Goal: Transaction & Acquisition: Purchase product/service

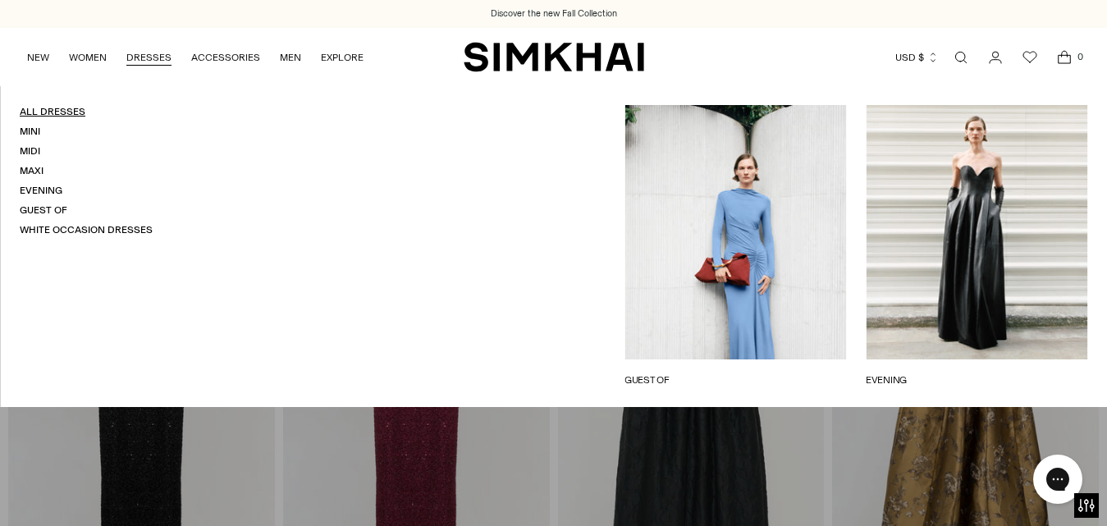
click at [40, 112] on link "All Dresses" at bounding box center [53, 111] width 66 height 11
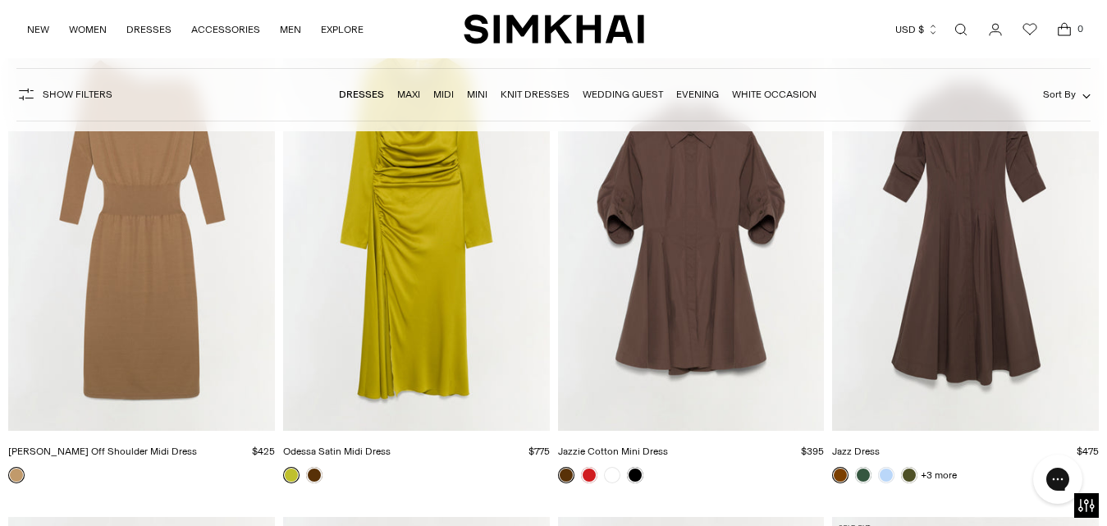
scroll to position [5472, 0]
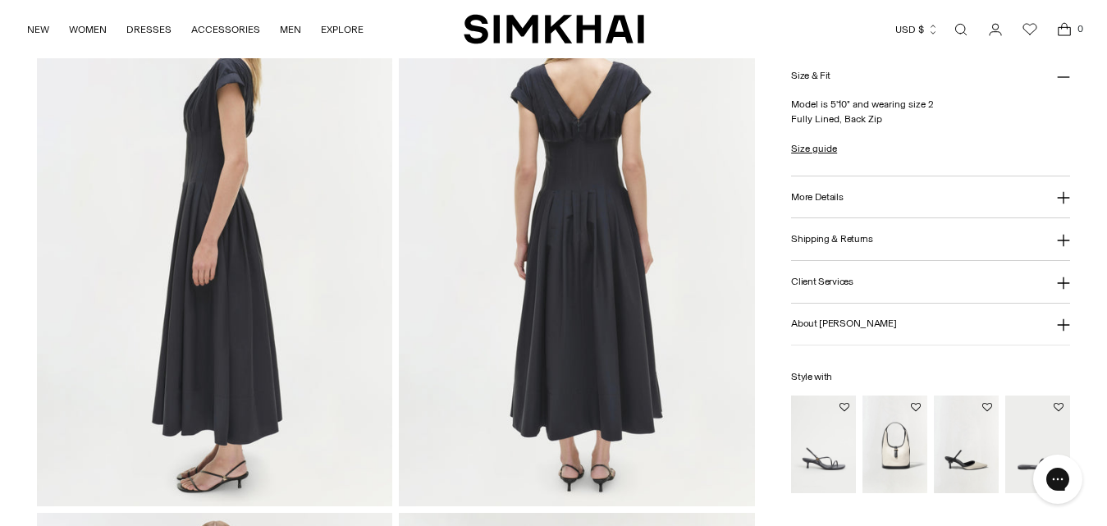
click at [586, 183] on img at bounding box center [577, 239] width 356 height 533
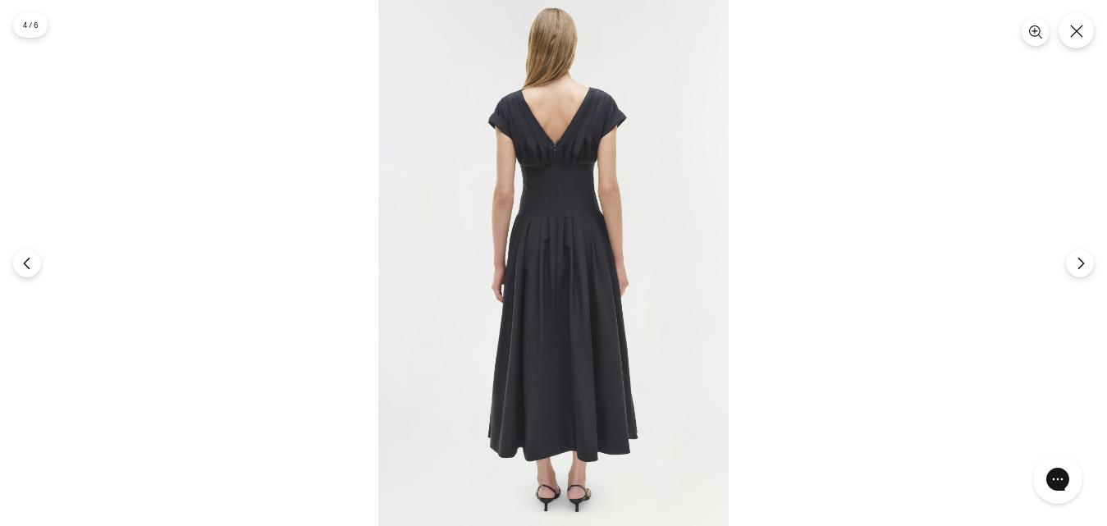
click at [586, 183] on img at bounding box center [553, 263] width 350 height 526
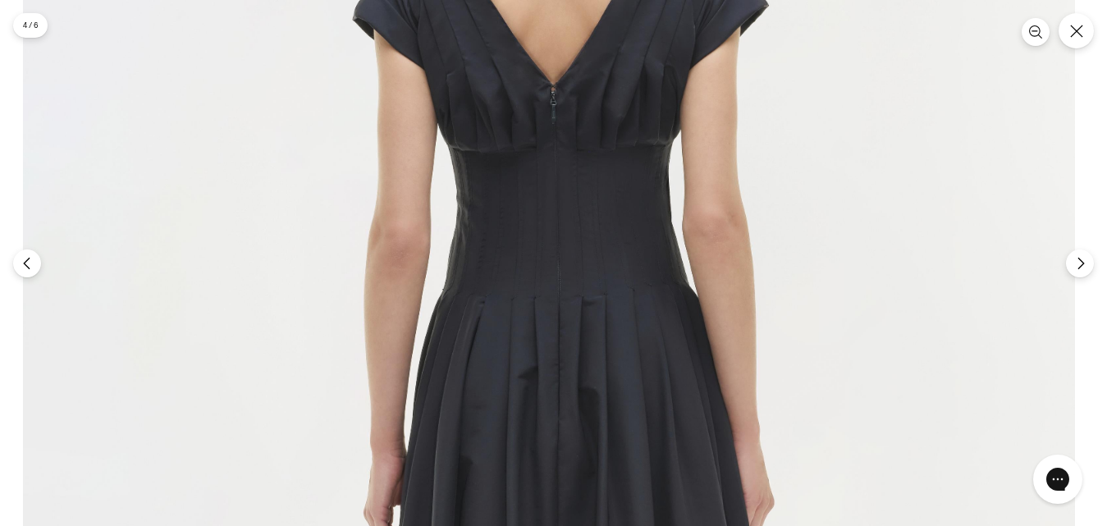
click at [796, 147] on img at bounding box center [549, 440] width 1052 height 1577
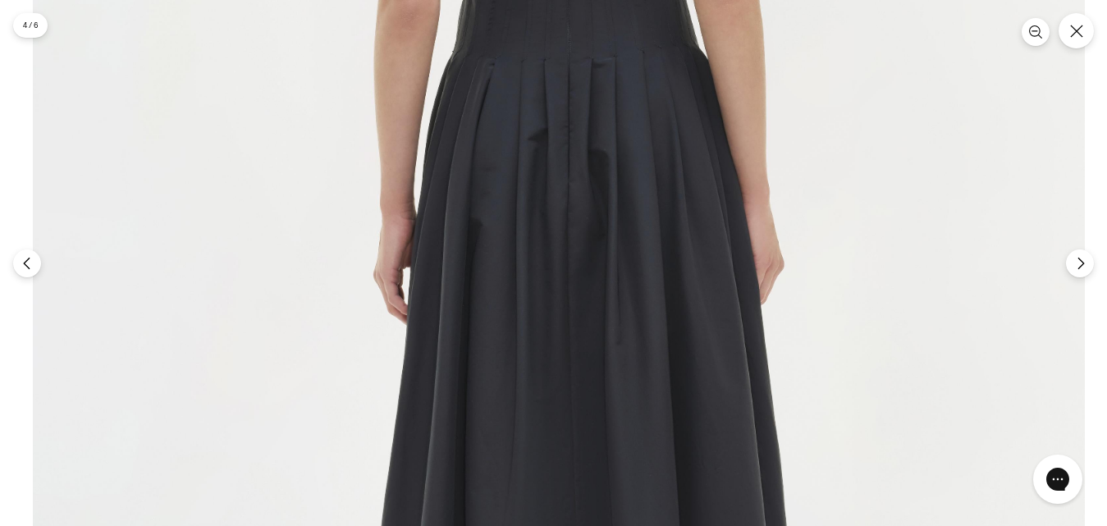
click at [799, 69] on img at bounding box center [559, 202] width 1052 height 1577
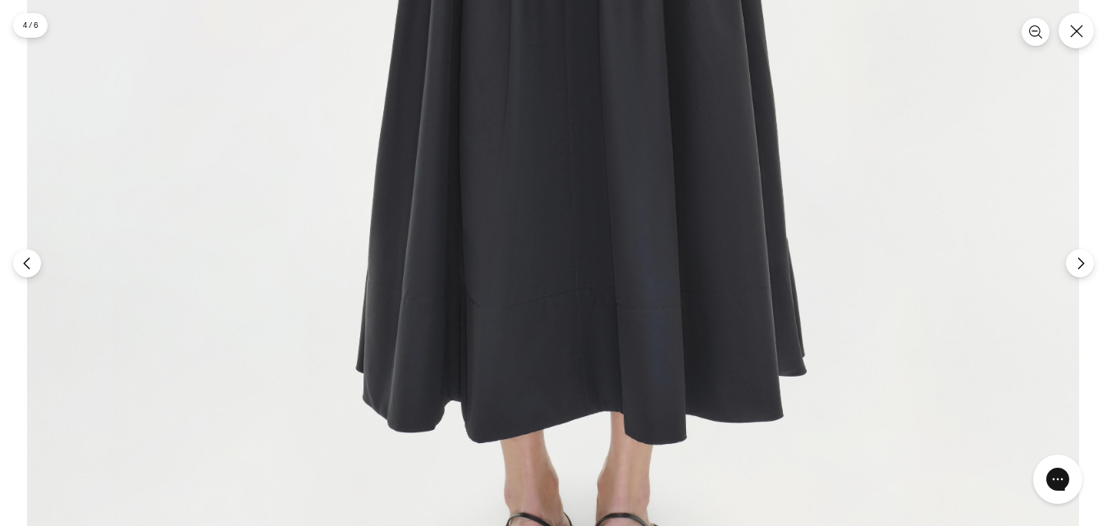
click at [1090, 37] on button "Close" at bounding box center [1075, 30] width 39 height 39
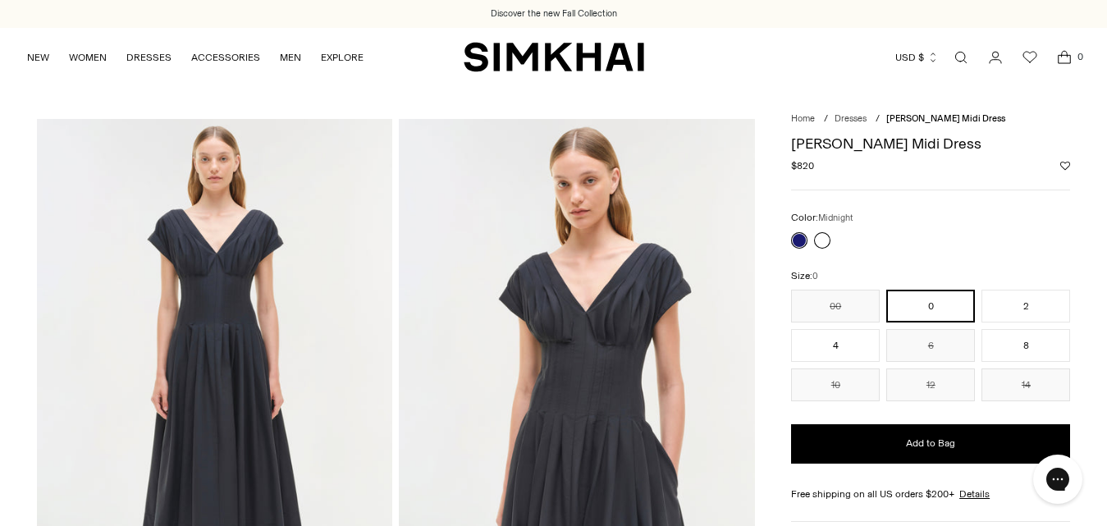
click at [824, 245] on link at bounding box center [822, 240] width 16 height 16
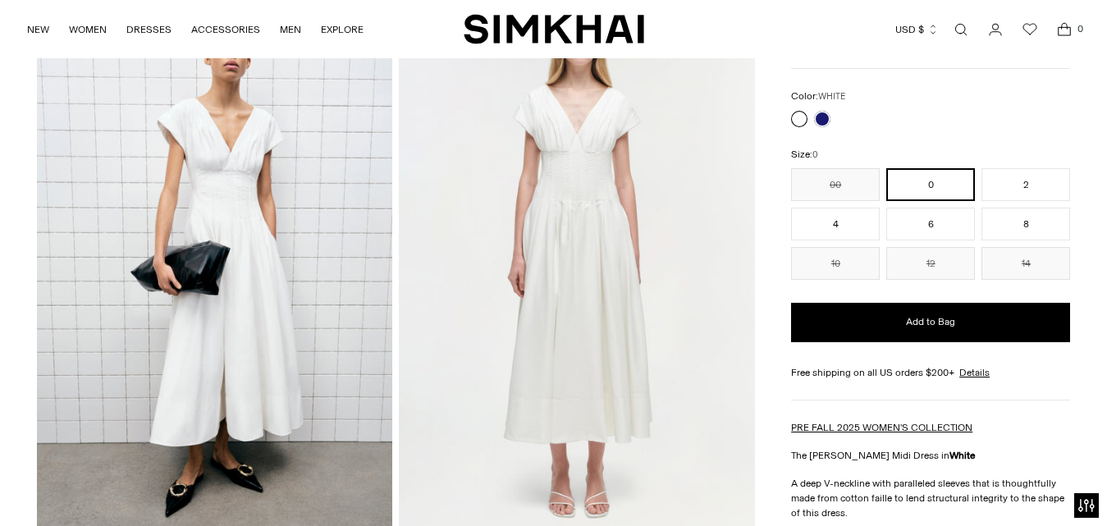
scroll to position [95, 0]
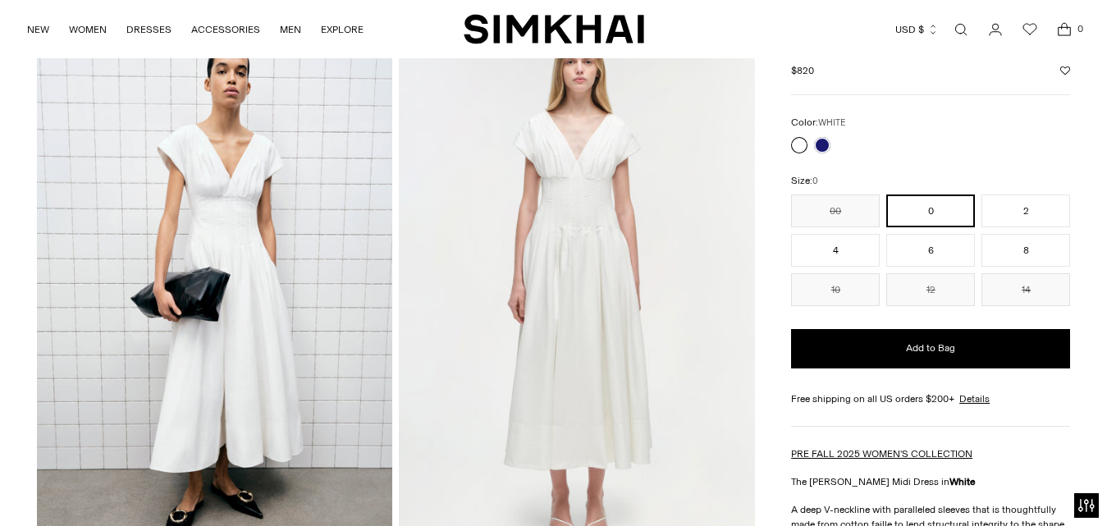
click at [575, 195] on img at bounding box center [577, 290] width 356 height 533
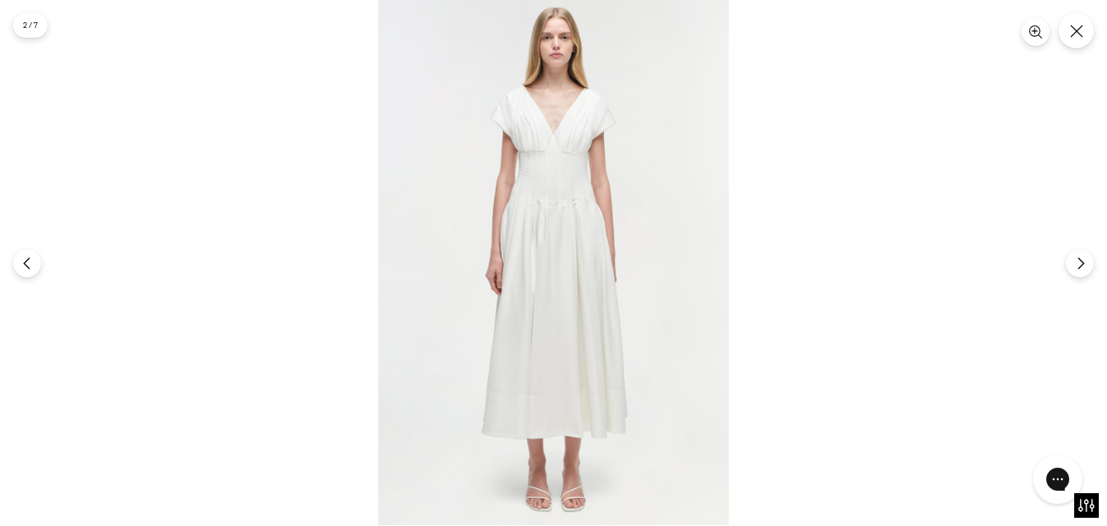
scroll to position [0, 0]
click at [586, 132] on img at bounding box center [553, 263] width 350 height 526
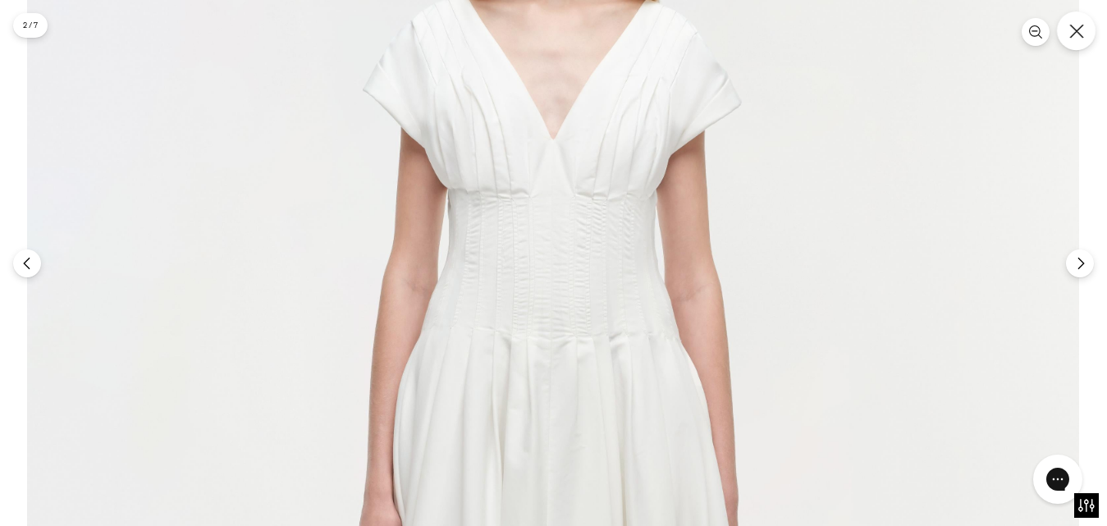
click at [1074, 33] on icon "Close" at bounding box center [1076, 31] width 14 height 14
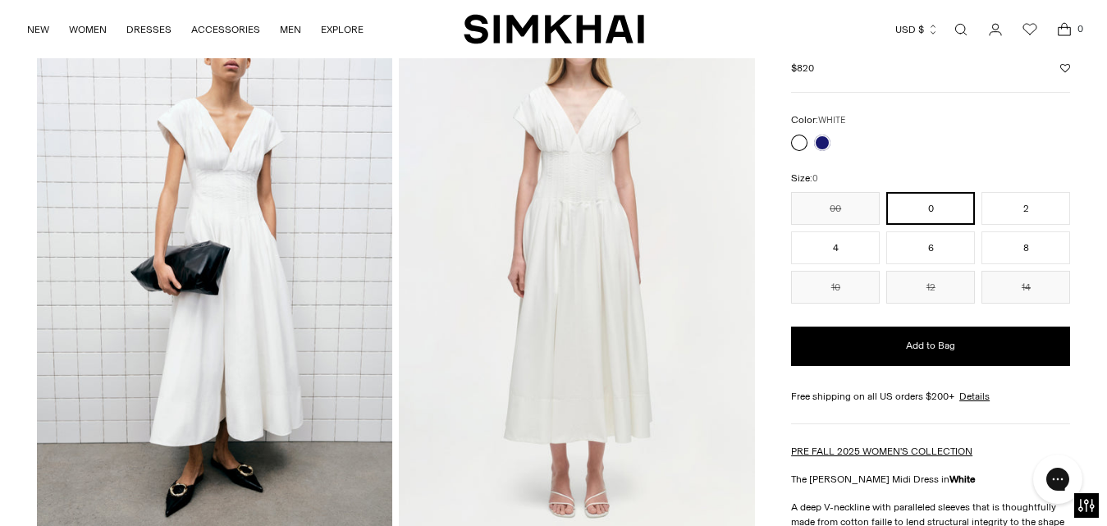
scroll to position [137, 0]
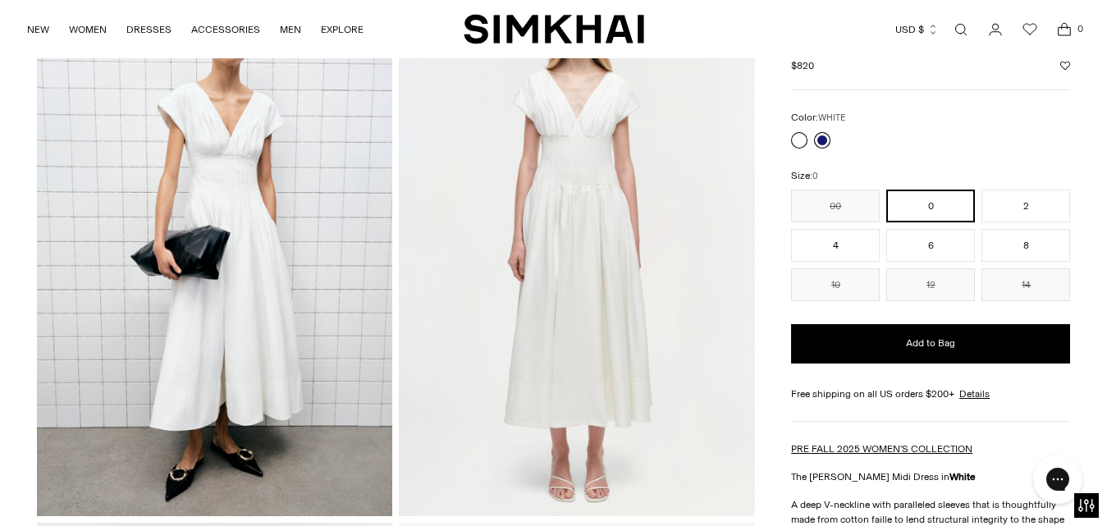
click at [818, 138] on link at bounding box center [822, 140] width 16 height 16
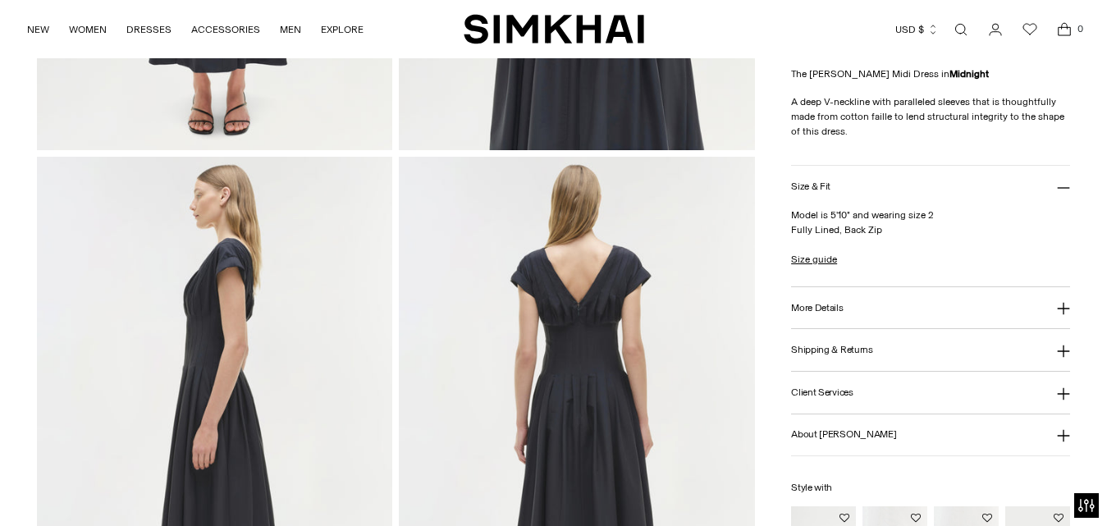
scroll to position [503, 0]
click at [594, 354] on img at bounding box center [577, 423] width 356 height 533
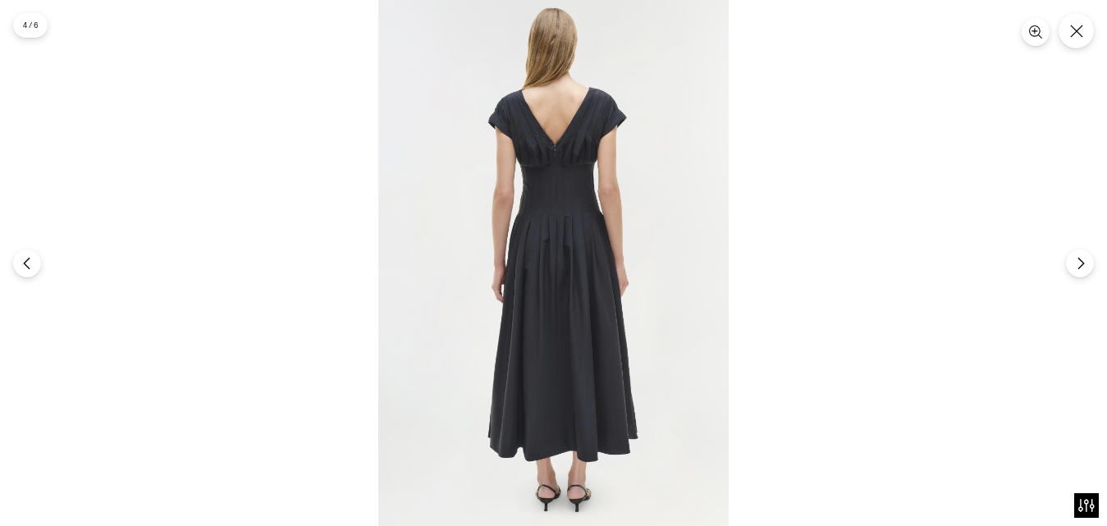
click at [606, 204] on img at bounding box center [553, 263] width 350 height 526
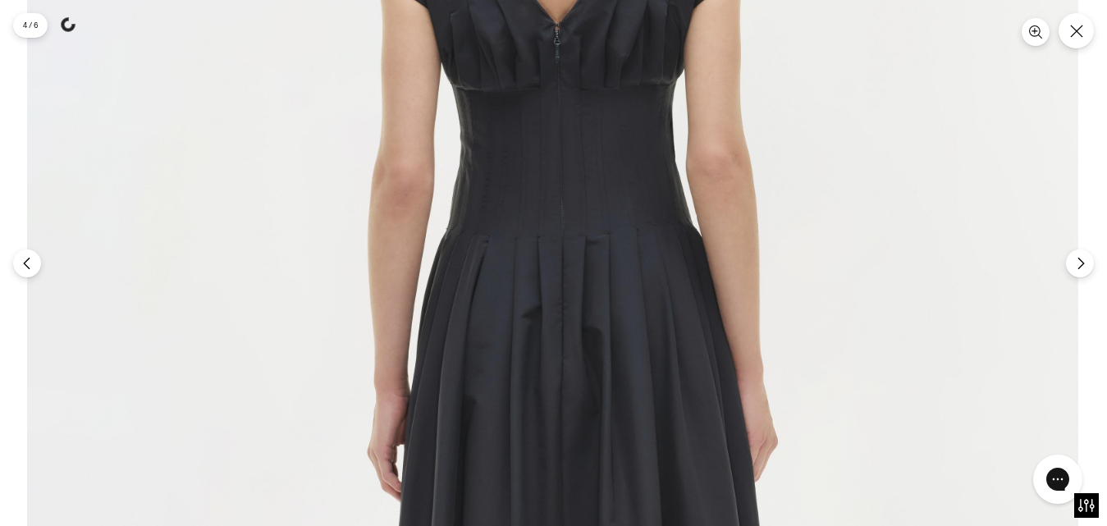
scroll to position [0, 0]
click at [569, 193] on img at bounding box center [553, 380] width 1052 height 1577
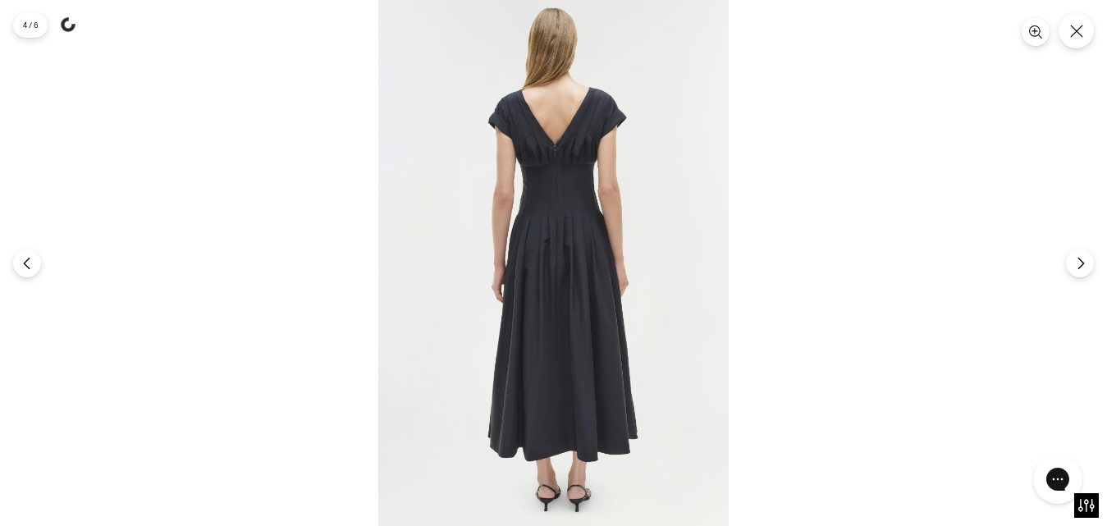
click at [569, 193] on img at bounding box center [553, 263] width 350 height 526
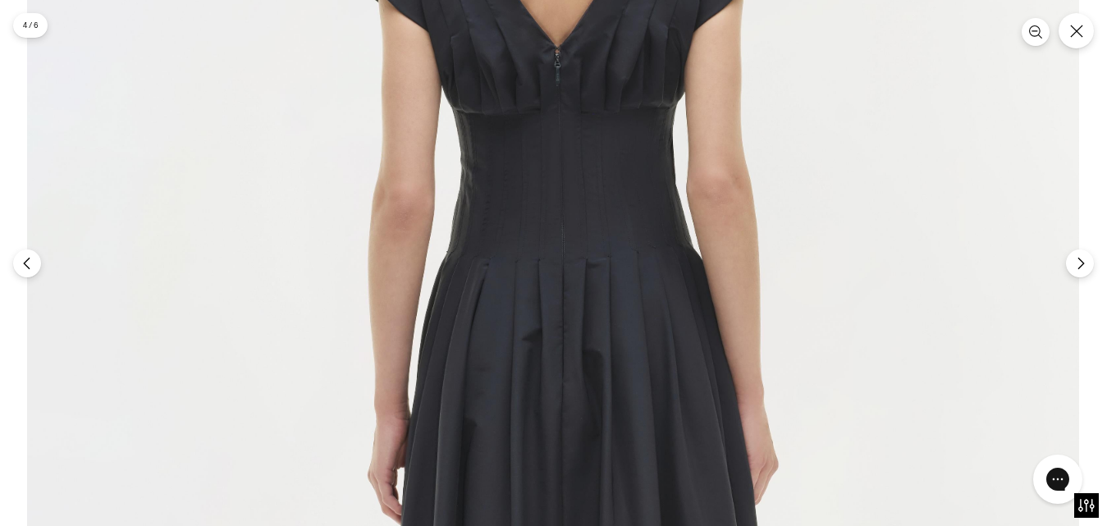
scroll to position [1855, 0]
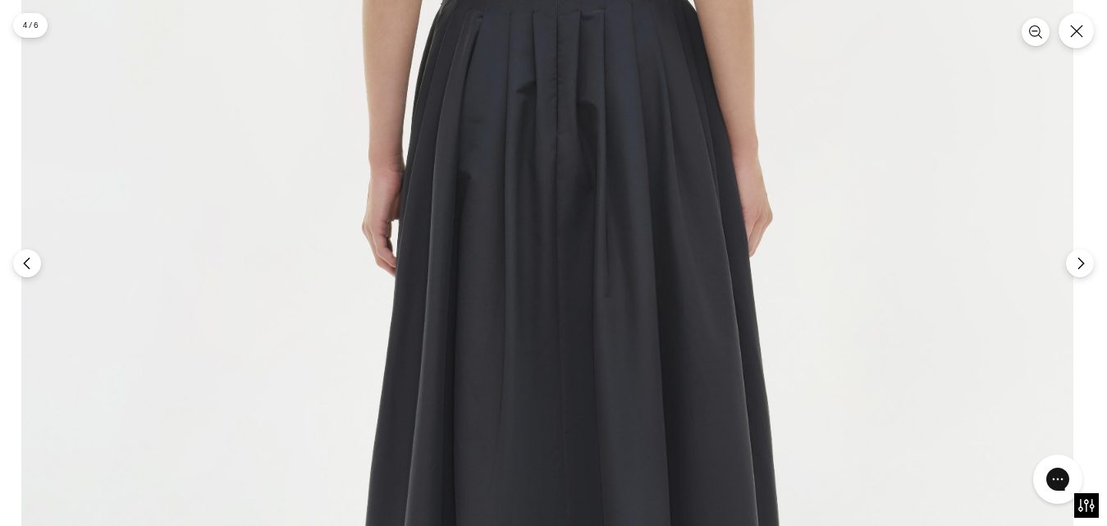
click at [772, 11] on img at bounding box center [547, 155] width 1052 height 1577
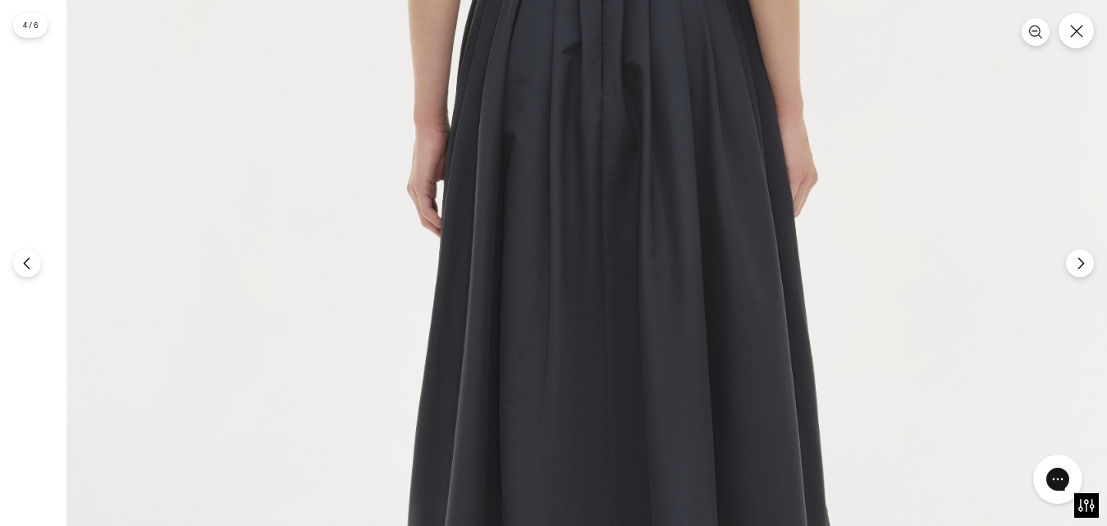
click at [764, 21] on img at bounding box center [592, 115] width 1052 height 1577
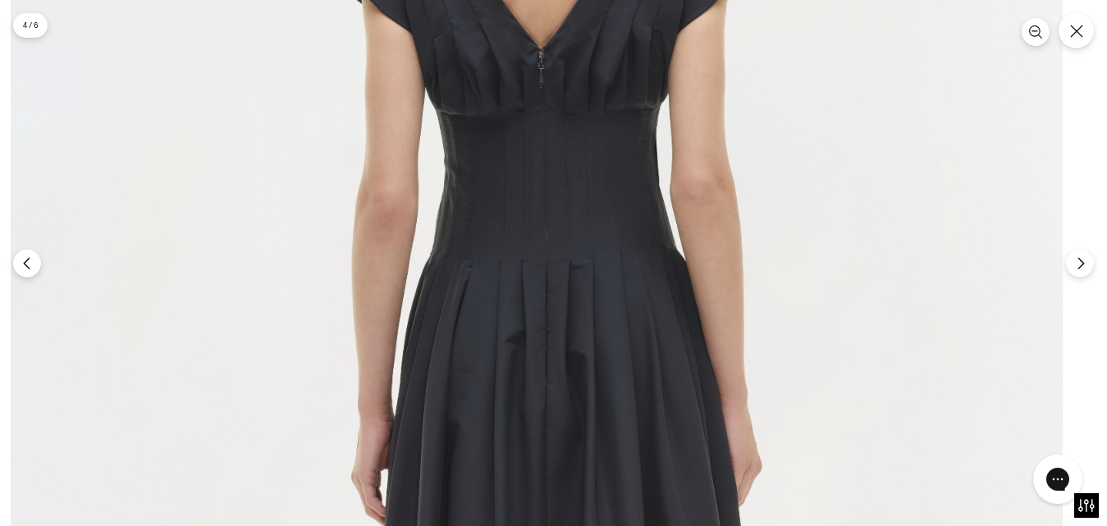
click at [673, 486] on img at bounding box center [537, 404] width 1052 height 1577
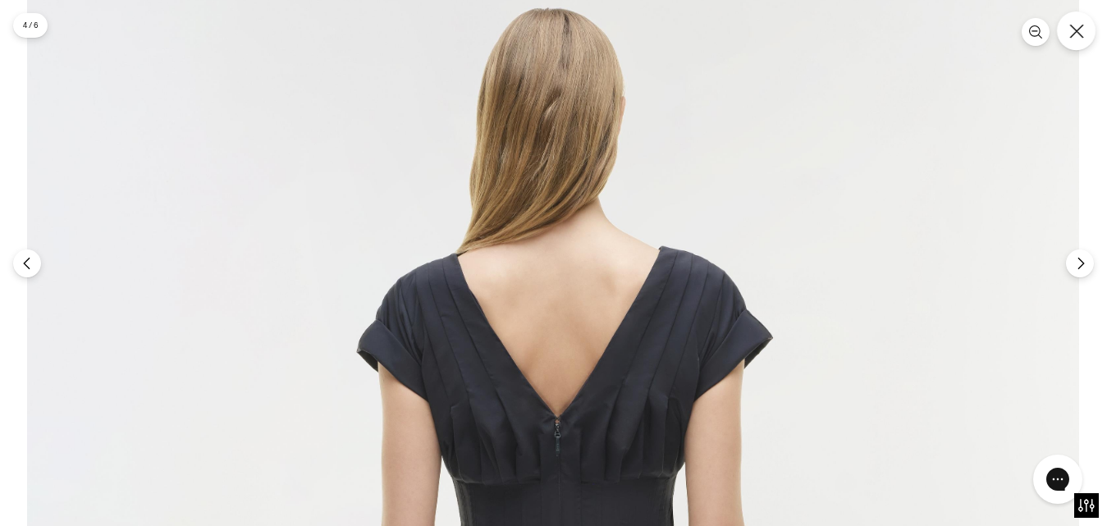
click at [1066, 39] on button "Close" at bounding box center [1075, 30] width 39 height 39
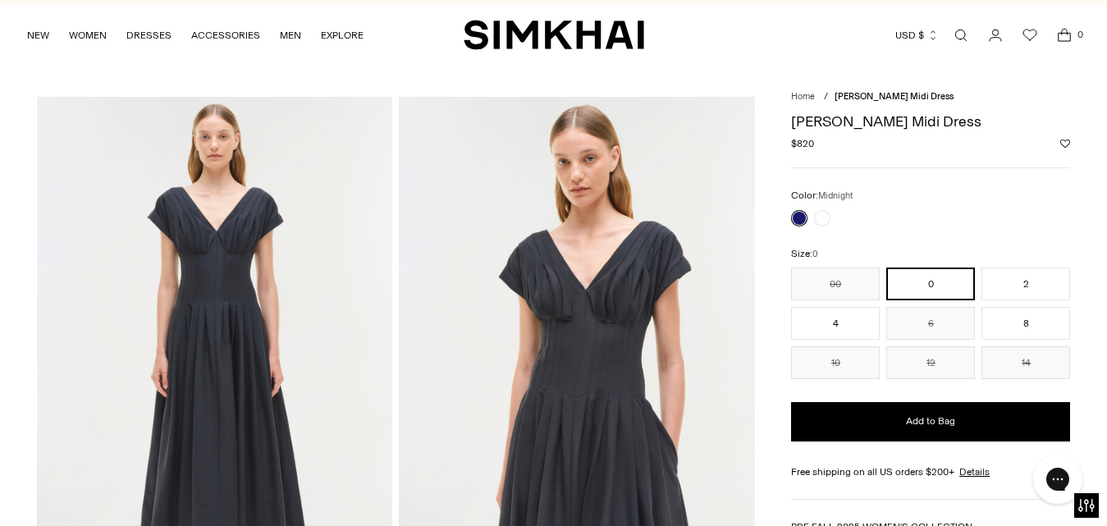
scroll to position [17, 0]
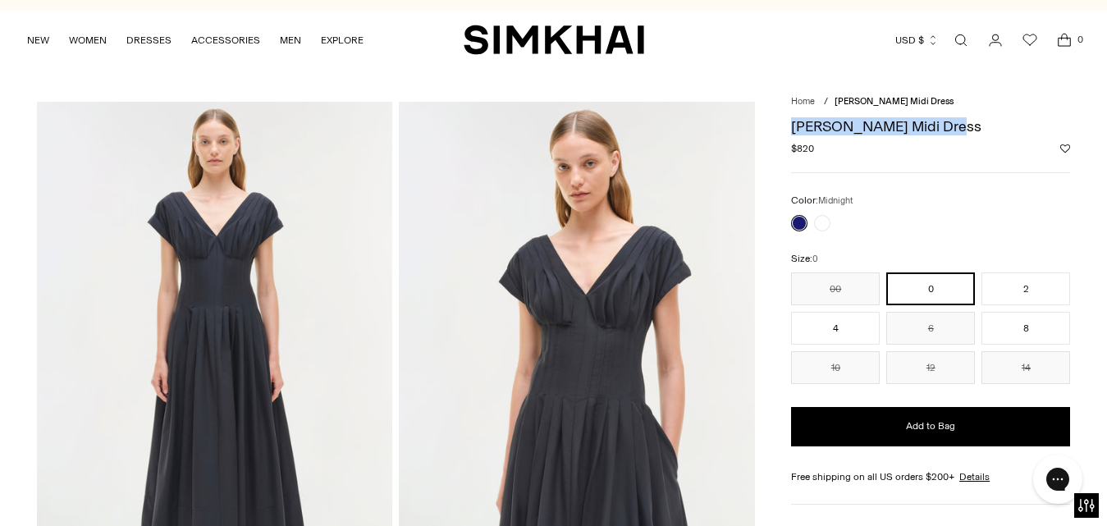
drag, startPoint x: 966, startPoint y: 114, endPoint x: 794, endPoint y: 122, distance: 172.4
copy h1 "[PERSON_NAME] Midi Dress"
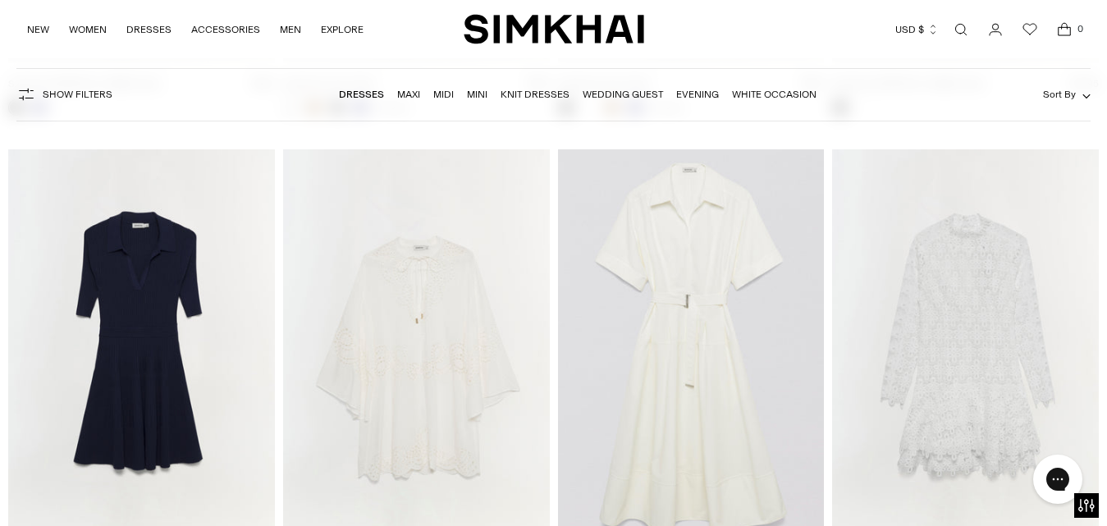
scroll to position [27224, 0]
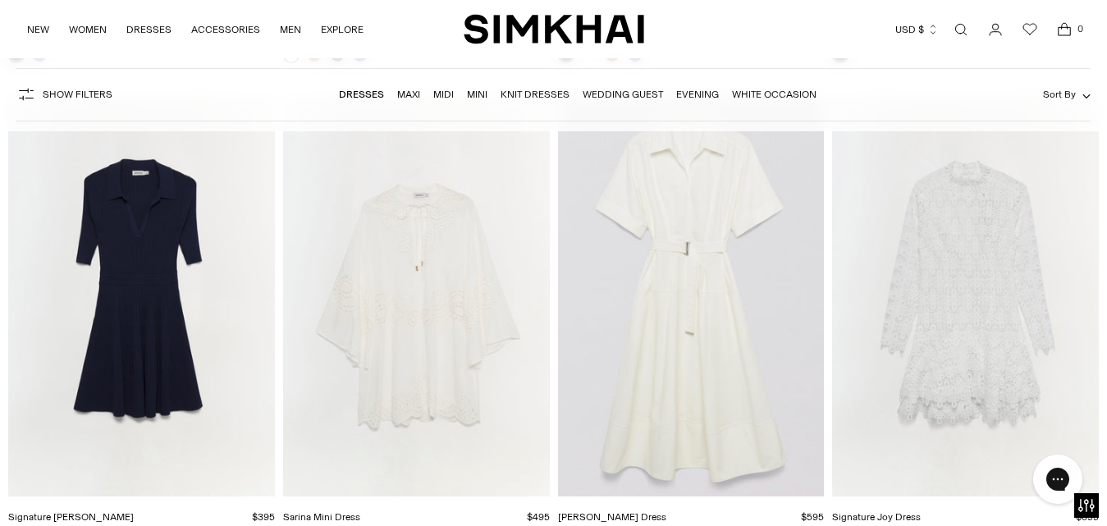
click at [0, 0] on img "Deanna Belted Dress" at bounding box center [0, 0] width 0 height 0
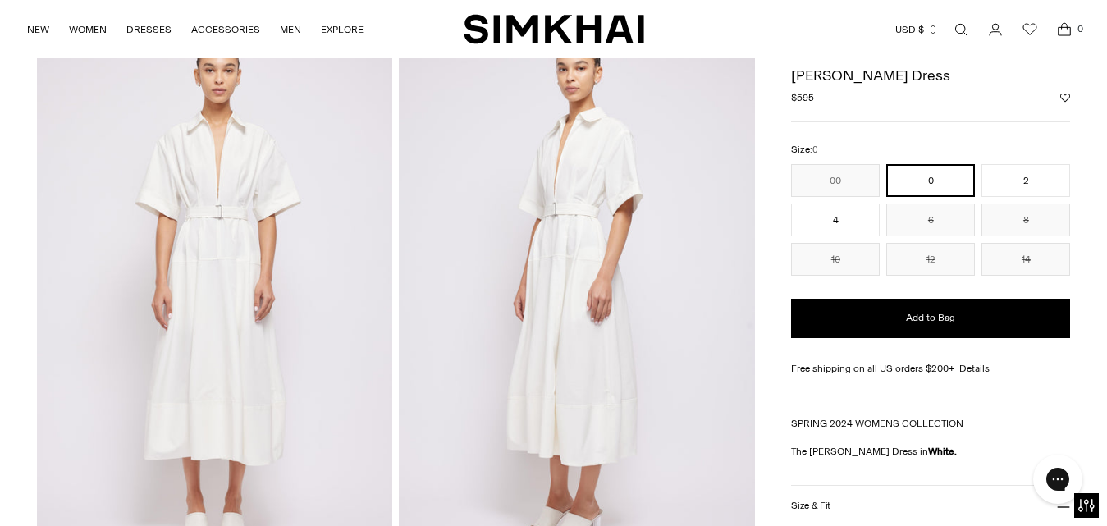
scroll to position [83, 0]
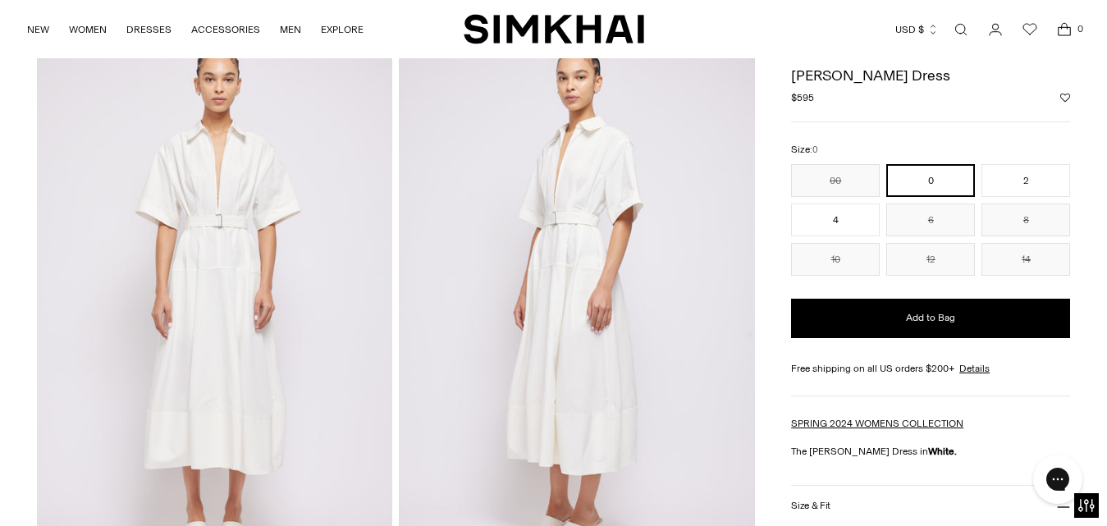
click at [245, 217] on img at bounding box center [215, 302] width 356 height 533
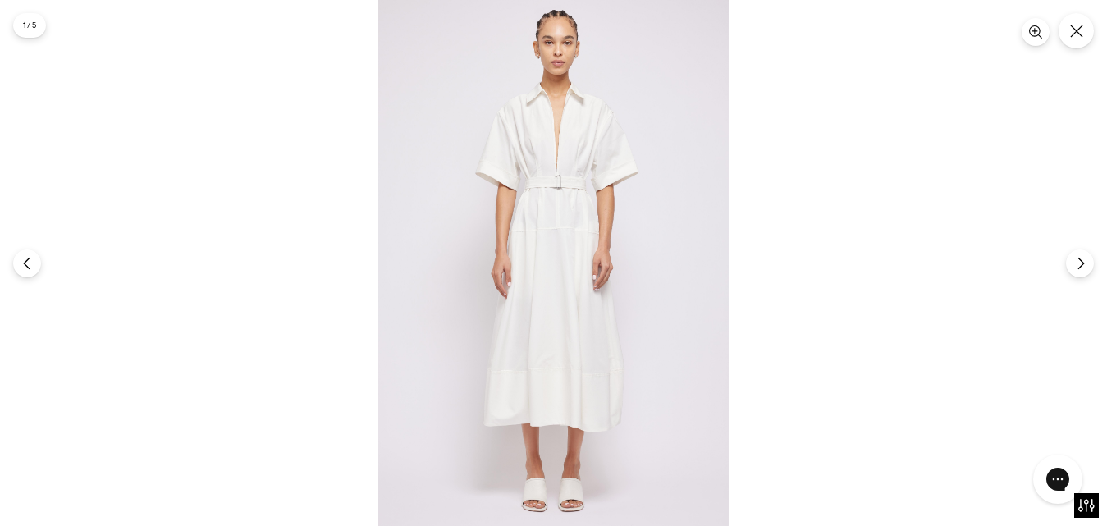
click at [602, 127] on img at bounding box center [553, 263] width 350 height 526
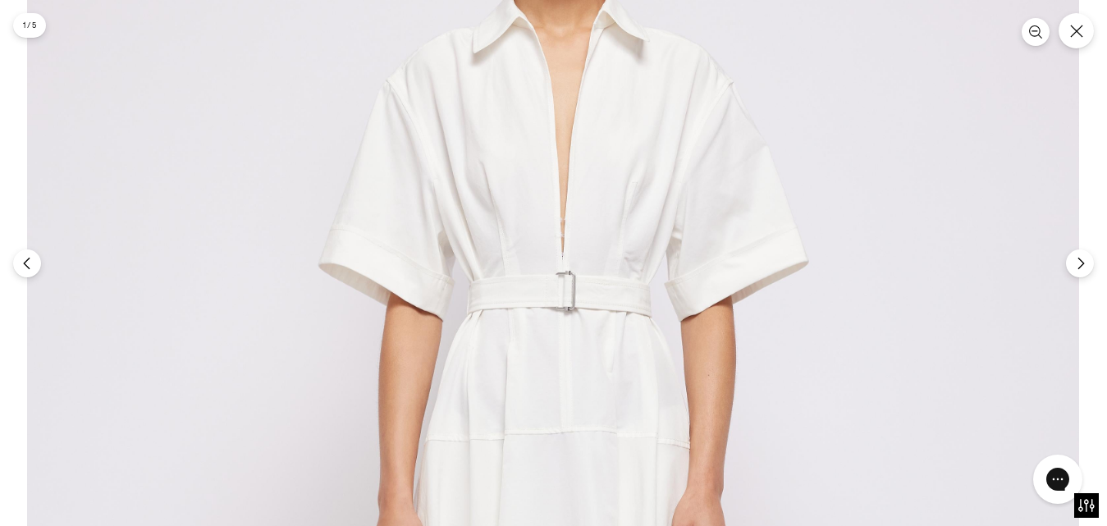
scroll to position [1176, 0]
click at [1085, 267] on icon "Next" at bounding box center [1080, 263] width 15 height 15
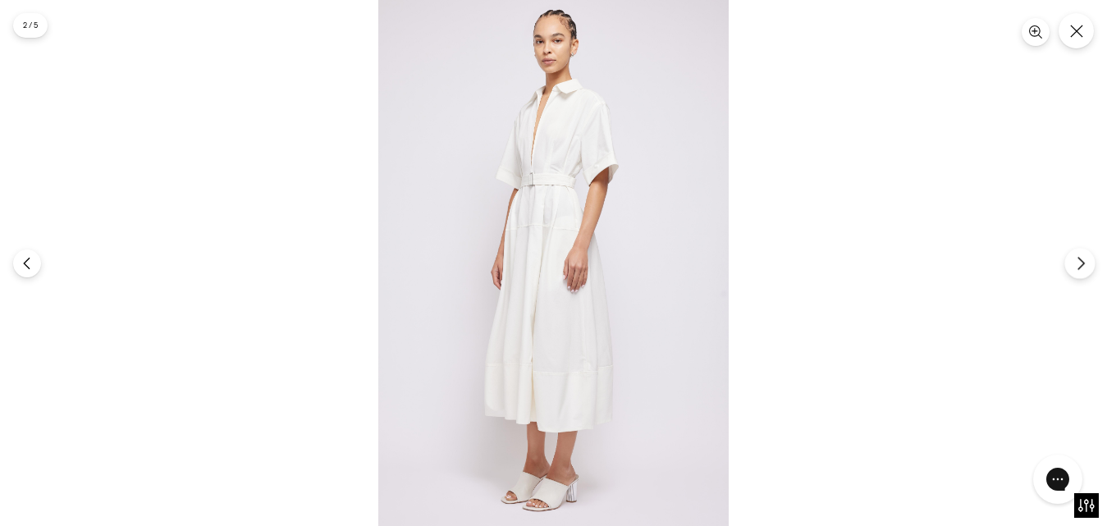
click at [1085, 267] on icon "Next" at bounding box center [1080, 263] width 15 height 15
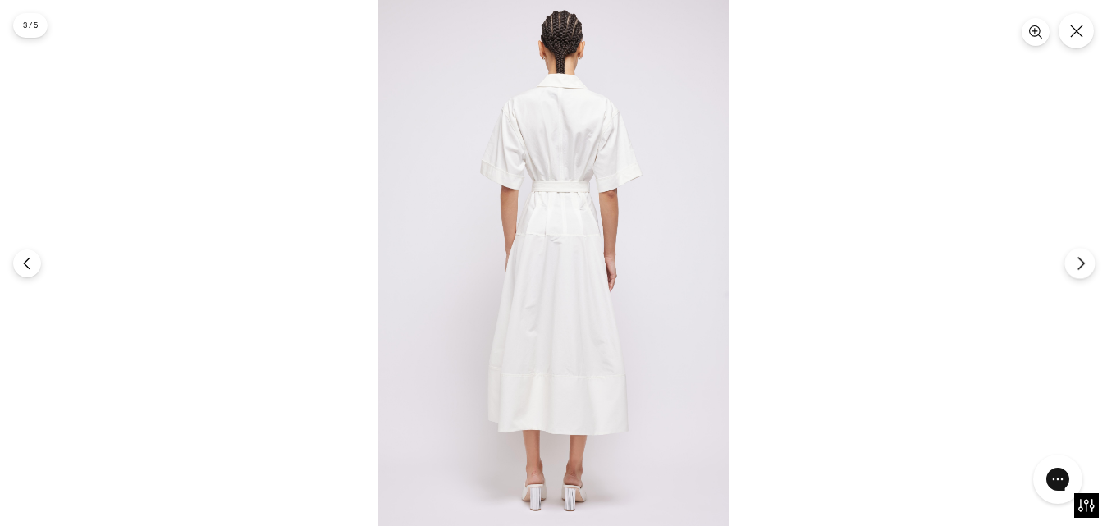
click at [1085, 267] on icon "Next" at bounding box center [1080, 263] width 15 height 15
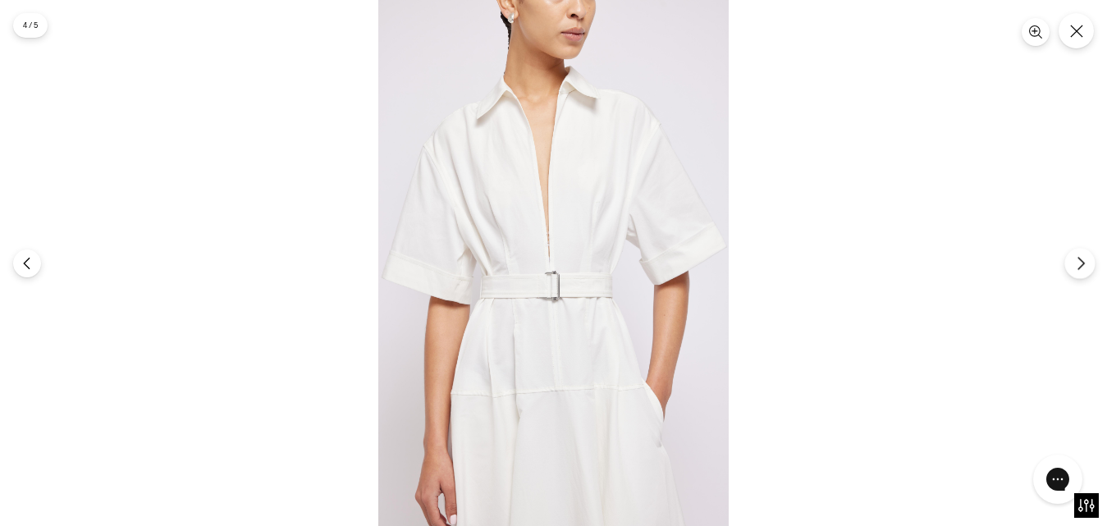
click at [1085, 267] on icon "Next" at bounding box center [1080, 263] width 15 height 15
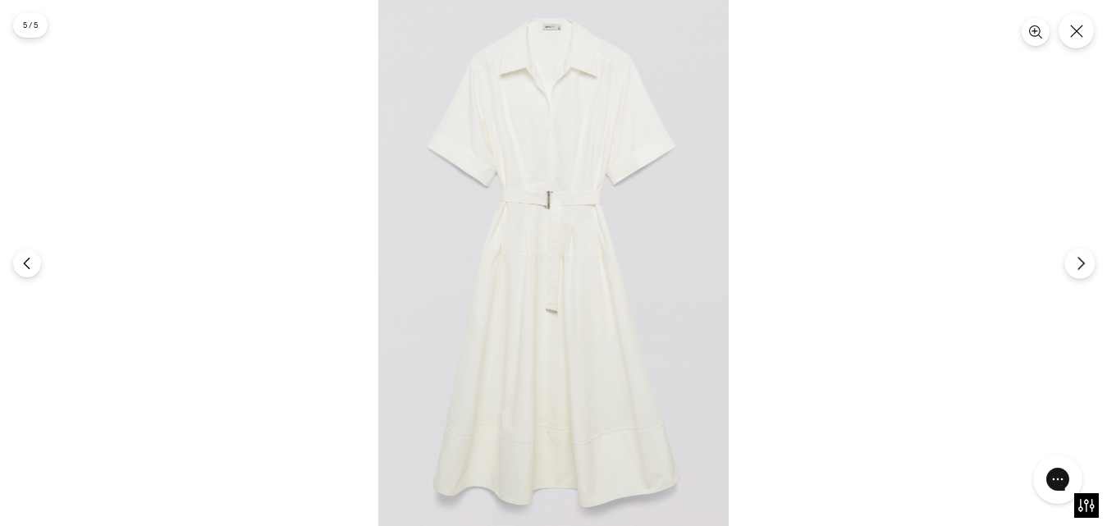
click at [1085, 267] on icon "Next" at bounding box center [1080, 263] width 15 height 15
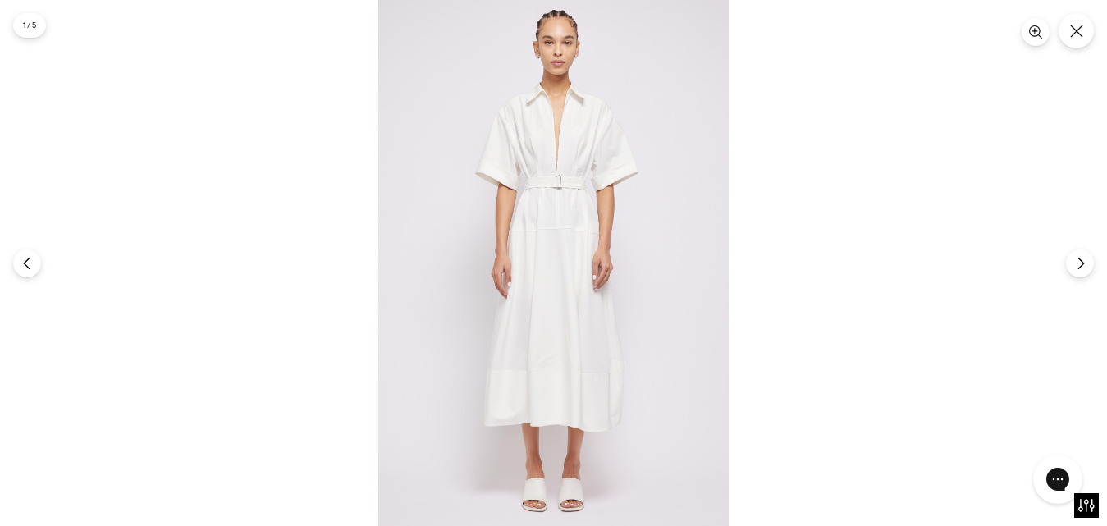
click at [550, 157] on img at bounding box center [553, 263] width 350 height 526
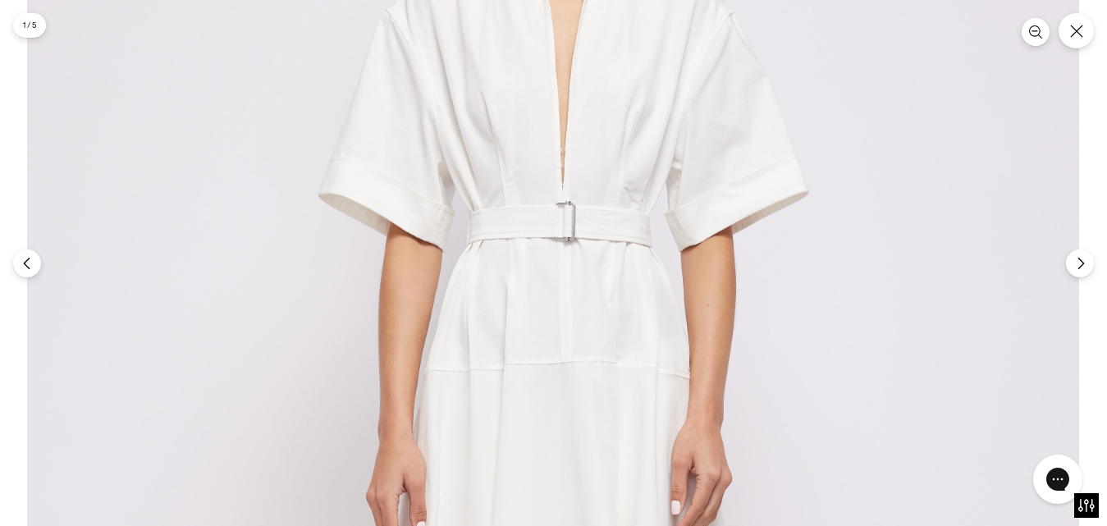
click at [600, 47] on img at bounding box center [553, 464] width 1052 height 1577
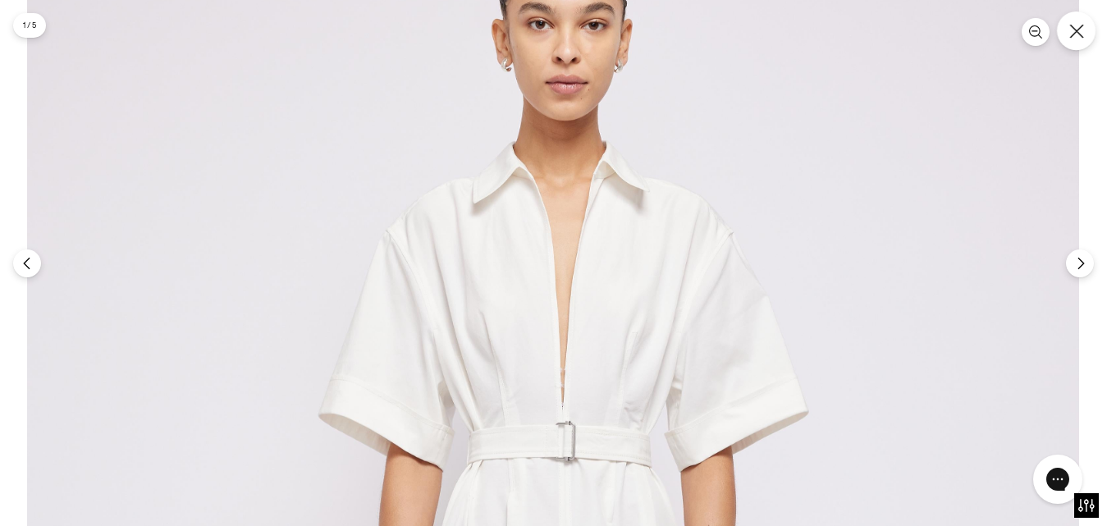
click at [1080, 45] on button "Close" at bounding box center [1075, 30] width 39 height 39
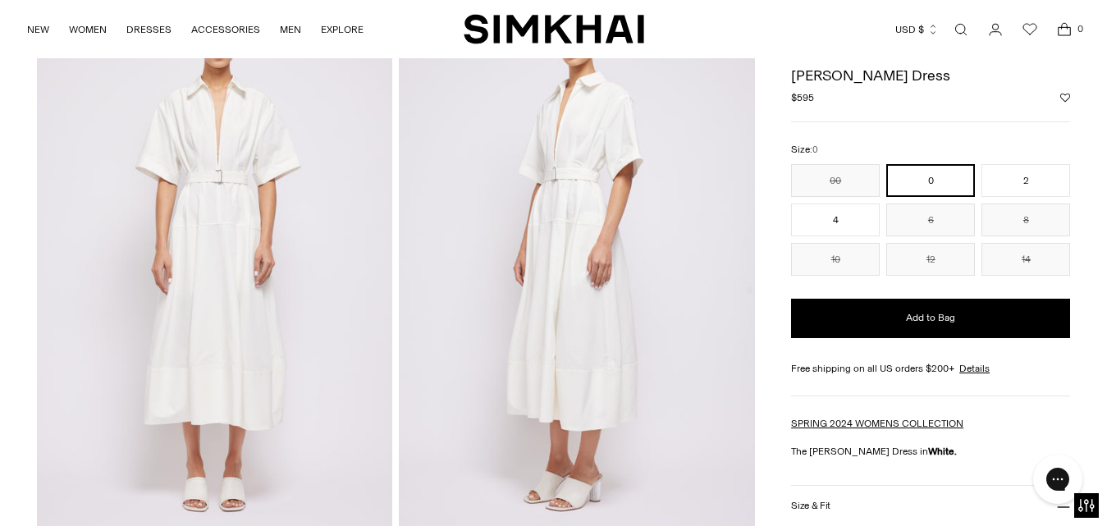
scroll to position [118, 0]
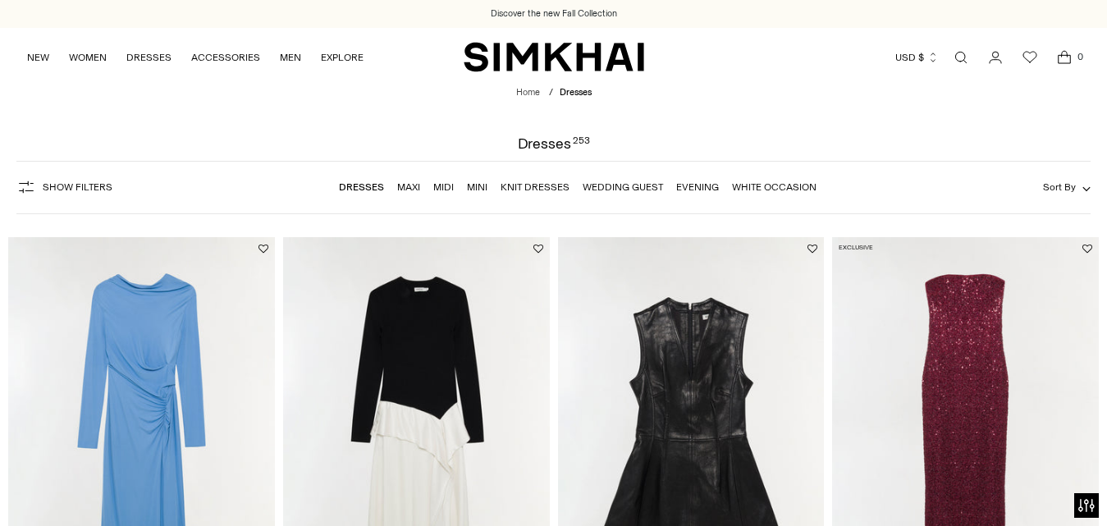
scroll to position [4971, 0]
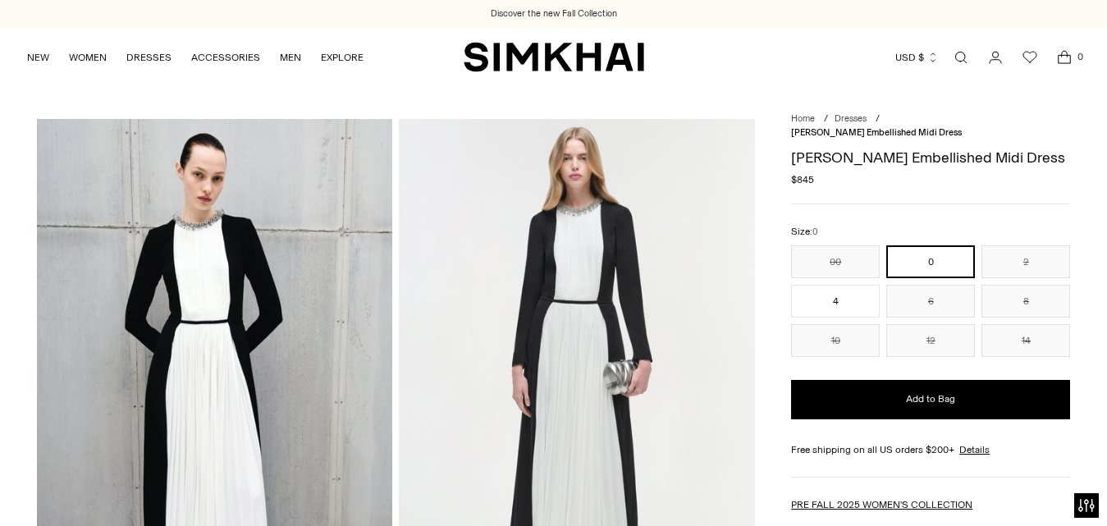
click at [589, 279] on img at bounding box center [577, 385] width 356 height 533
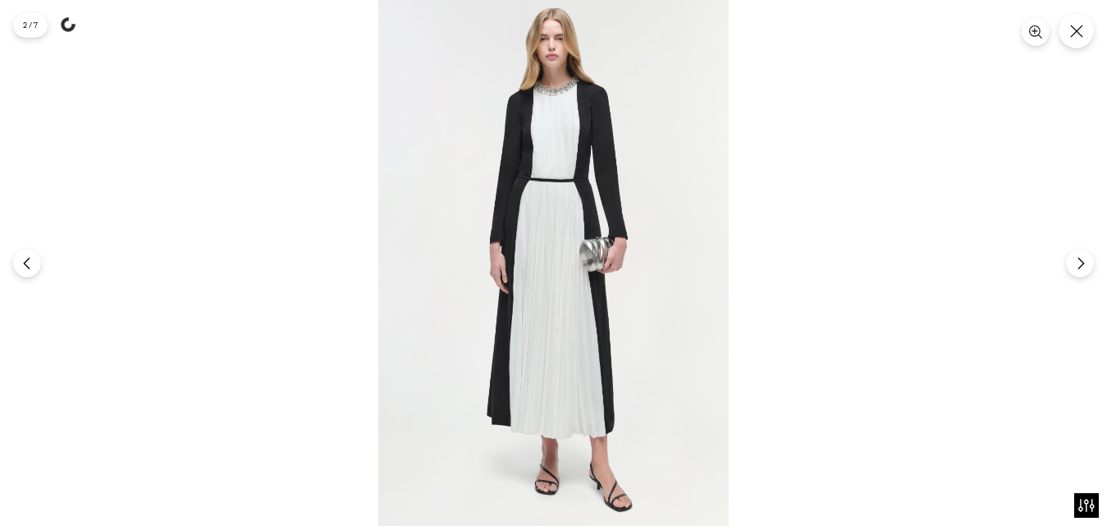
click at [570, 153] on img at bounding box center [553, 263] width 350 height 526
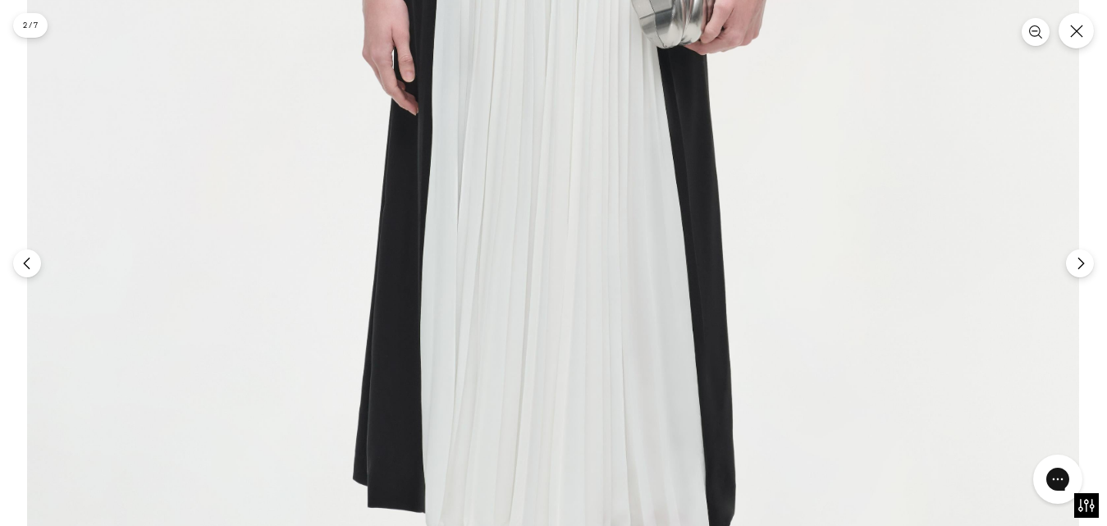
click at [578, 347] on img at bounding box center [553, 22] width 1052 height 1577
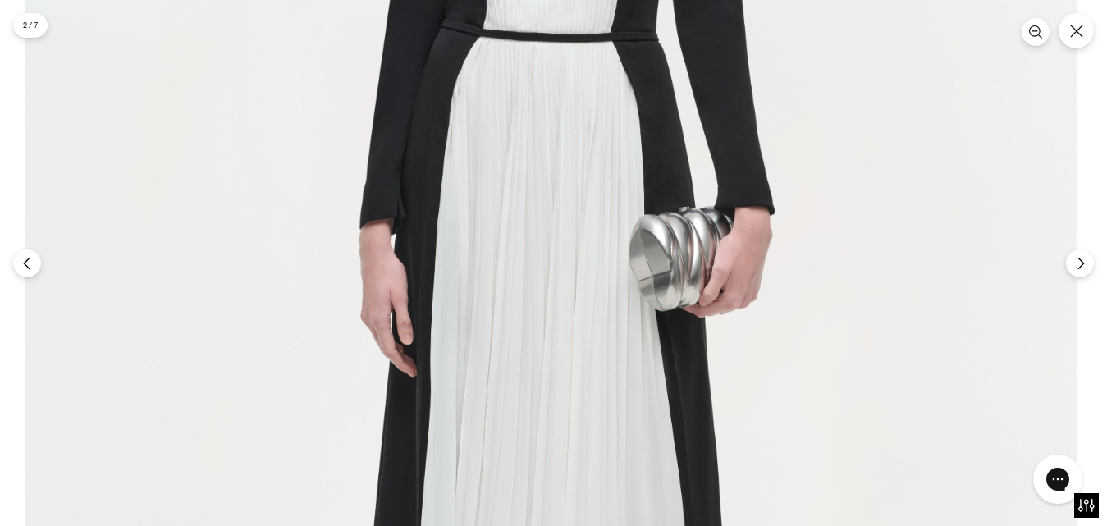
click at [582, 474] on img at bounding box center [551, 284] width 1052 height 1577
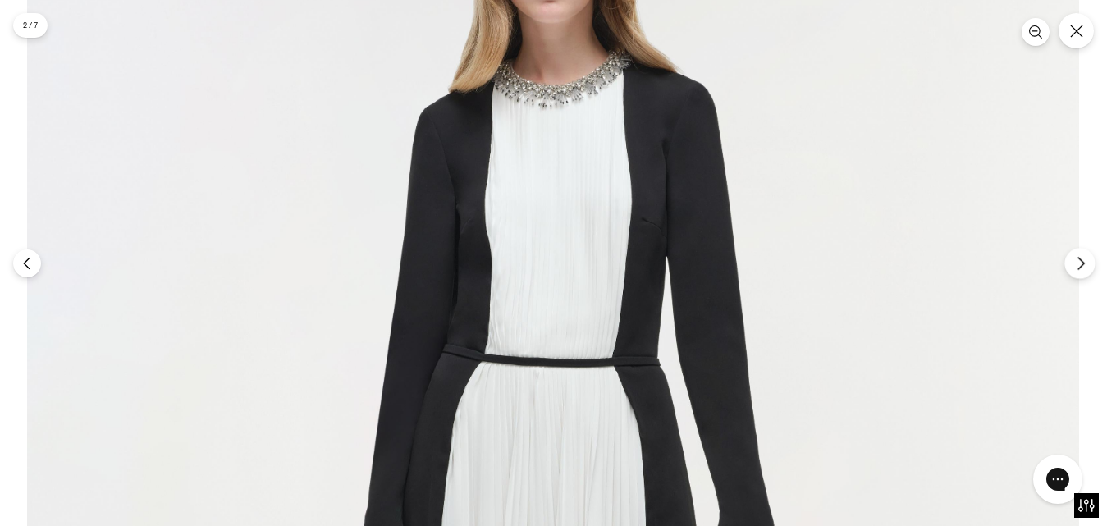
click at [1079, 277] on button "Next" at bounding box center [1079, 263] width 30 height 30
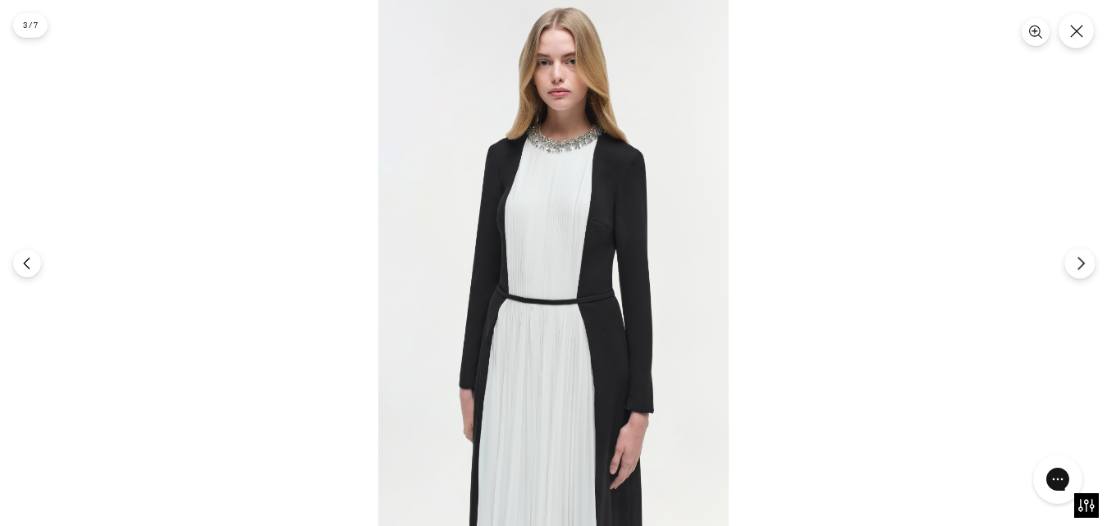
click at [1079, 272] on button "Next" at bounding box center [1079, 263] width 30 height 30
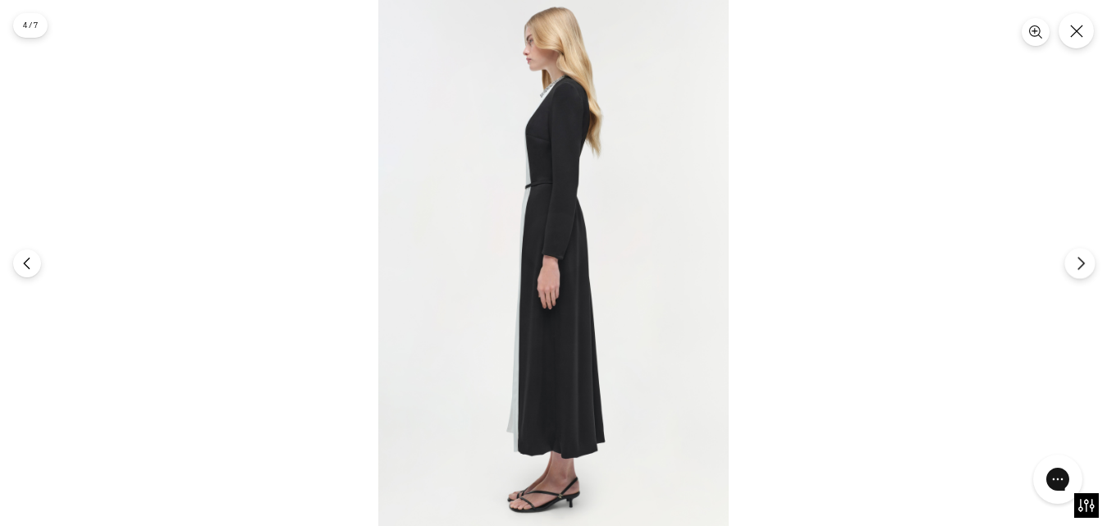
click at [1079, 272] on button "Next" at bounding box center [1079, 263] width 30 height 30
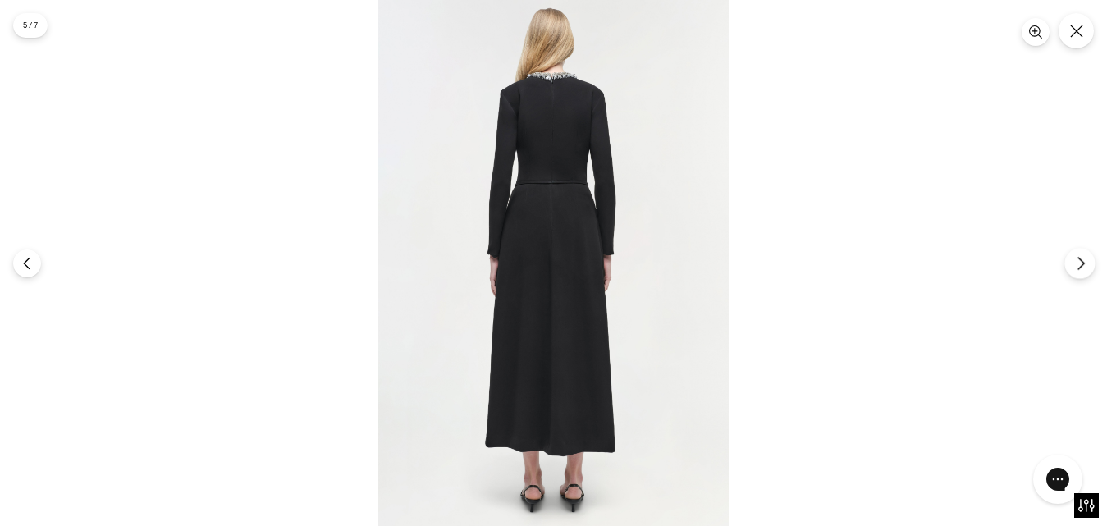
click at [1079, 272] on button "Next" at bounding box center [1079, 263] width 30 height 30
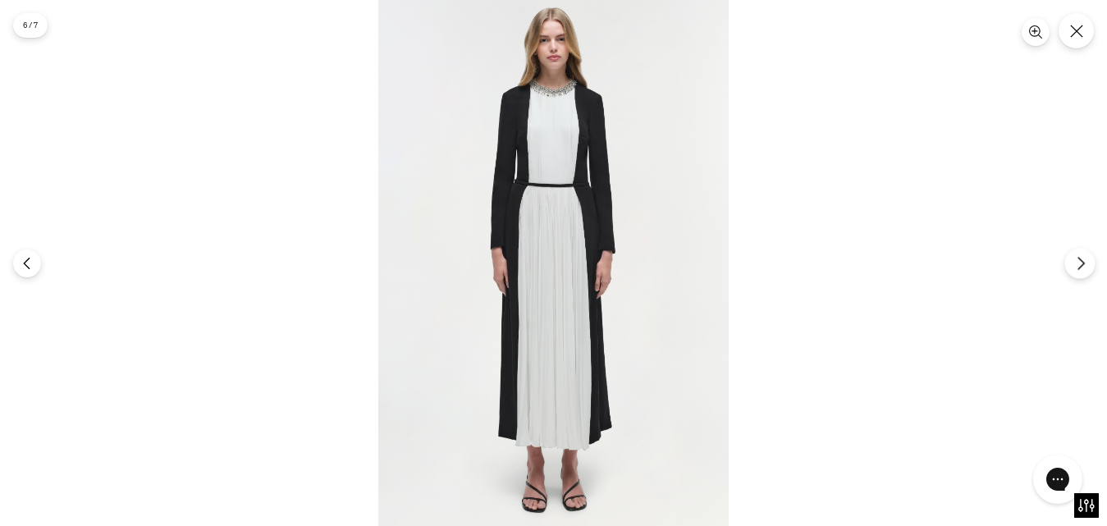
click at [1079, 272] on button "Next" at bounding box center [1079, 263] width 30 height 30
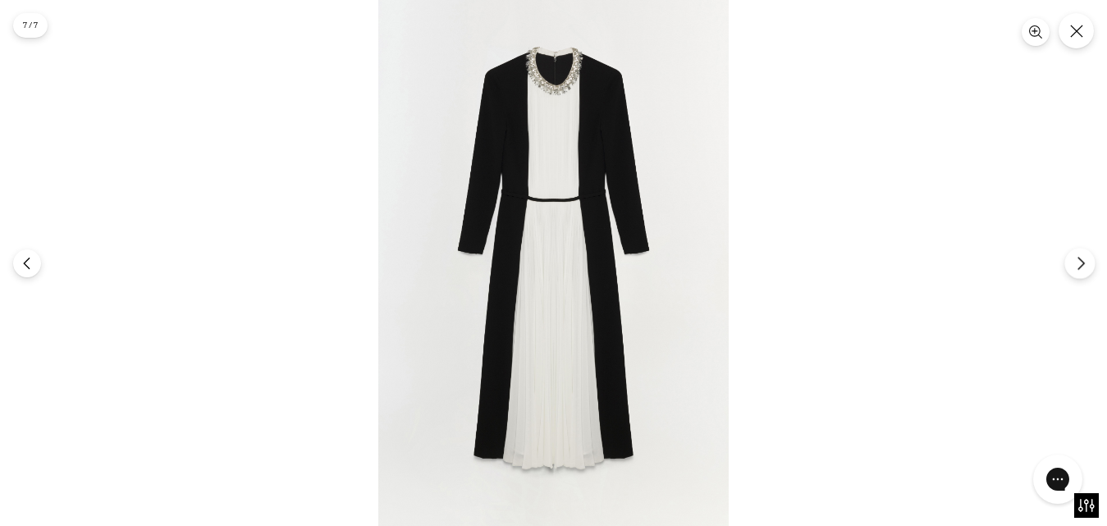
click at [1079, 272] on button "Next" at bounding box center [1079, 263] width 30 height 30
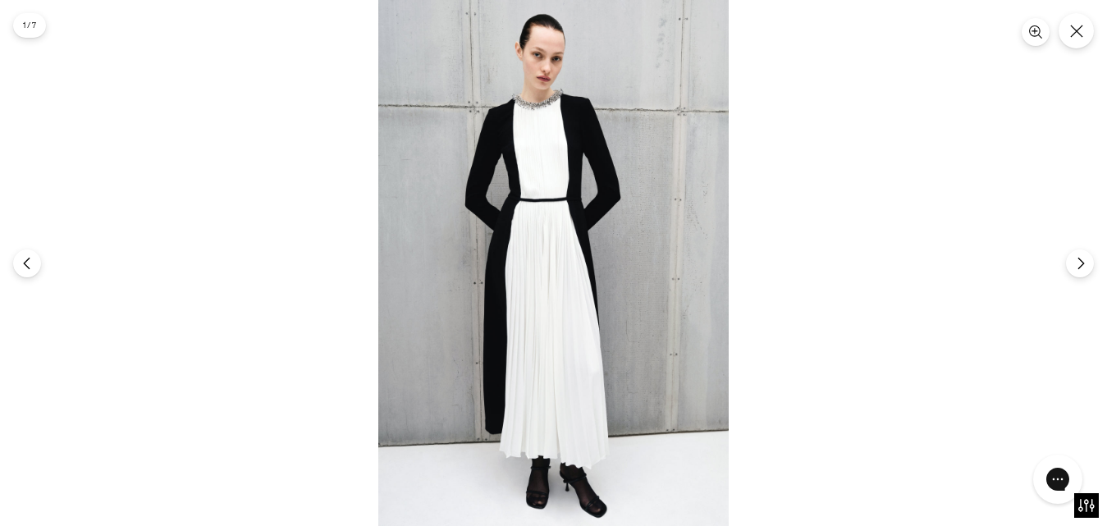
click at [538, 128] on img at bounding box center [553, 263] width 350 height 526
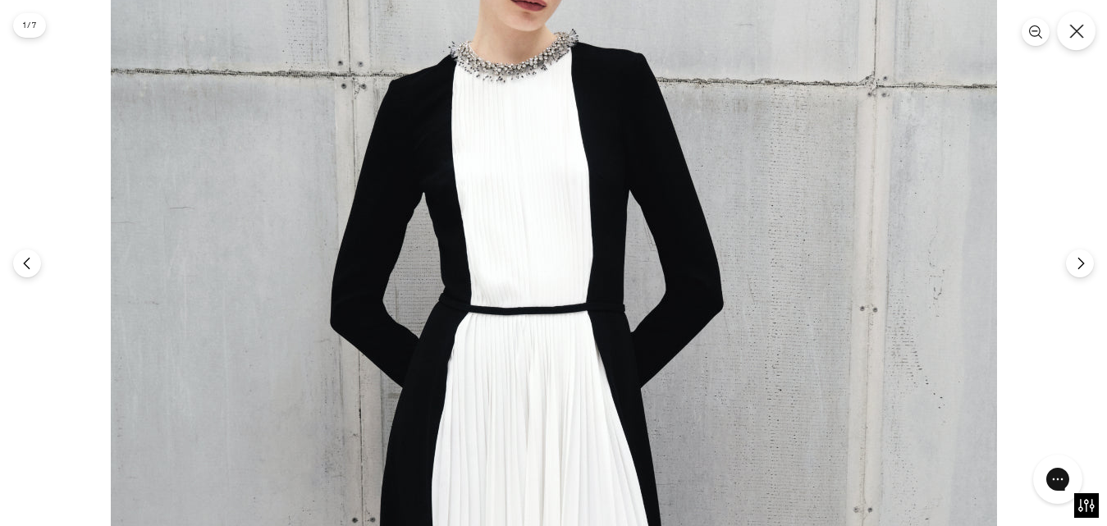
click at [1089, 35] on button "Close" at bounding box center [1075, 30] width 39 height 39
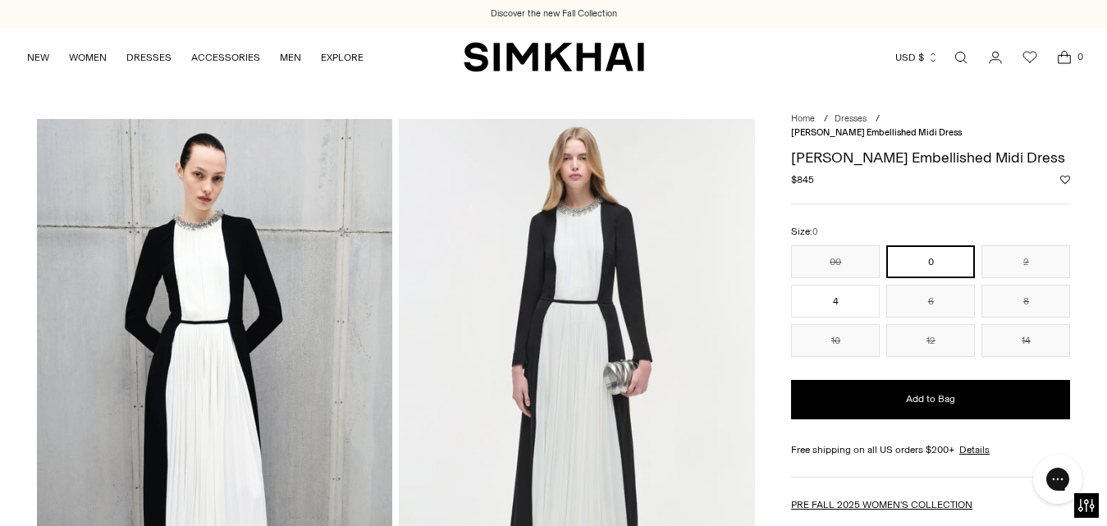
drag, startPoint x: 825, startPoint y: 276, endPoint x: 899, endPoint y: 180, distance: 121.7
